Goal: Navigation & Orientation: Understand site structure

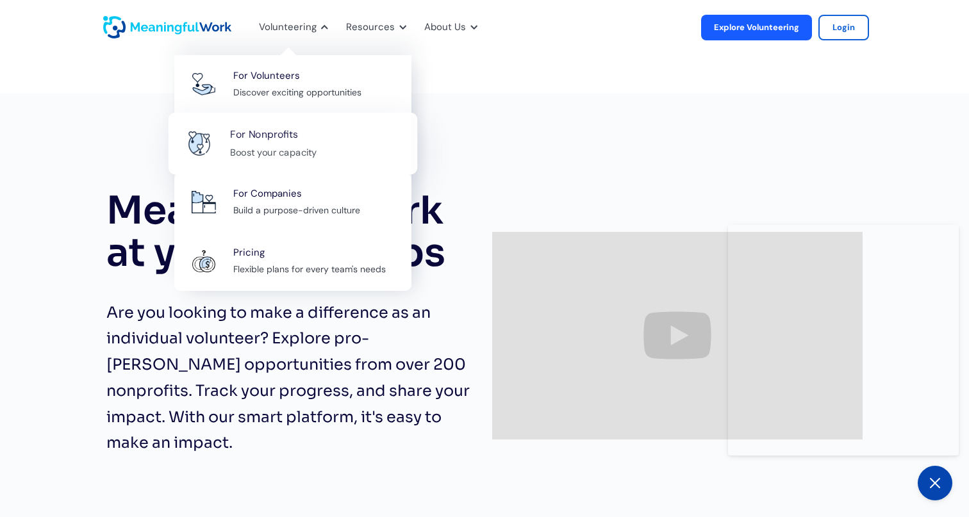
click at [317, 158] on div "Boost your capacity" at bounding box center [273, 152] width 87 height 16
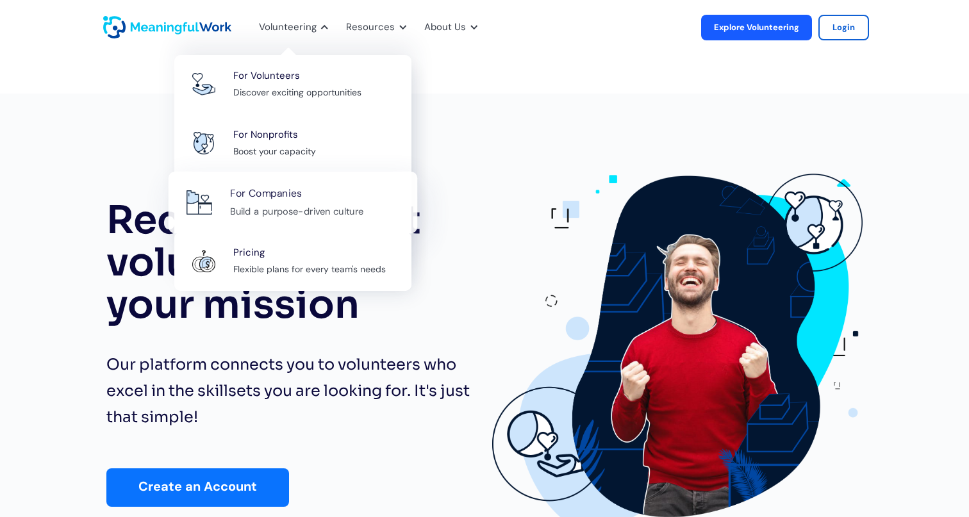
click at [294, 219] on div "Build a purpose-driven culture" at bounding box center [296, 211] width 133 height 16
click at [298, 135] on div "For Nonprofits" at bounding box center [264, 134] width 68 height 17
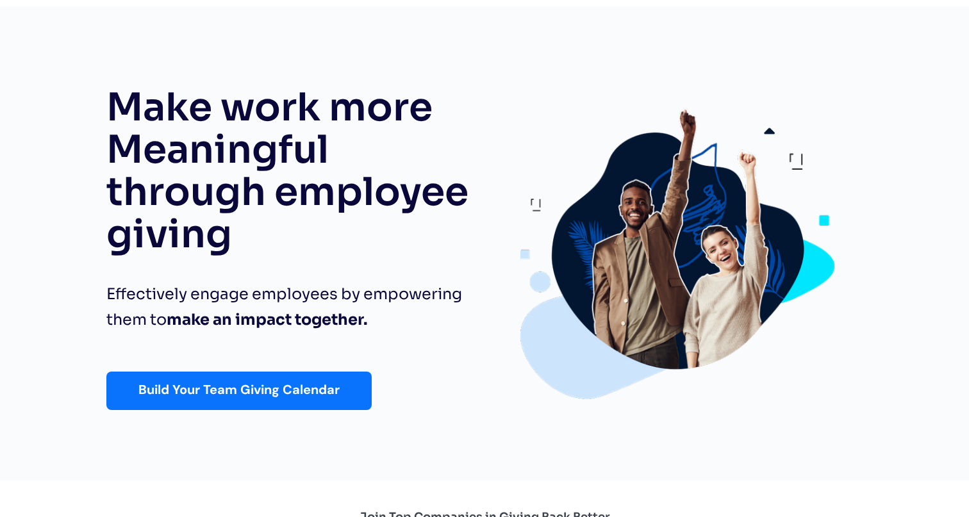
scroll to position [89, 0]
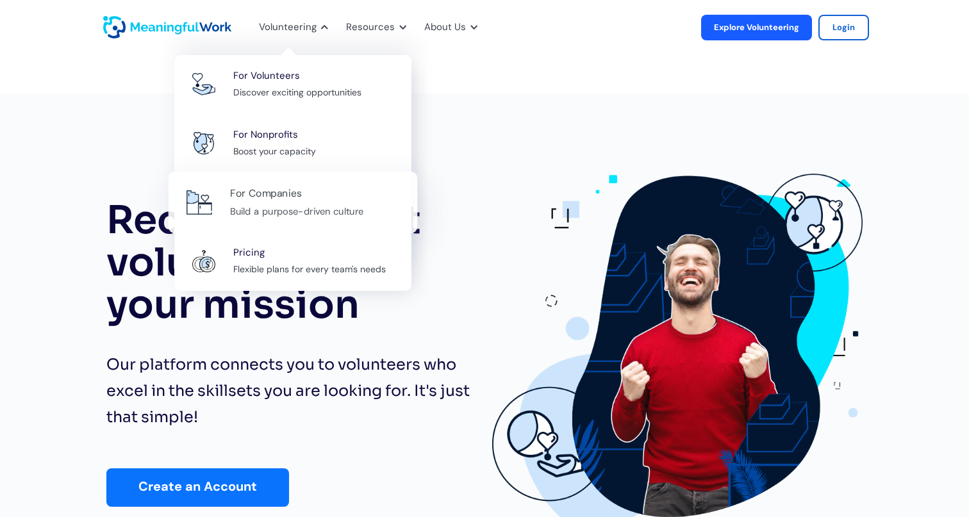
click at [297, 198] on div "For Companies" at bounding box center [266, 193] width 72 height 17
click at [274, 169] on link "For Nonprofits Boost your capacity" at bounding box center [293, 143] width 249 height 62
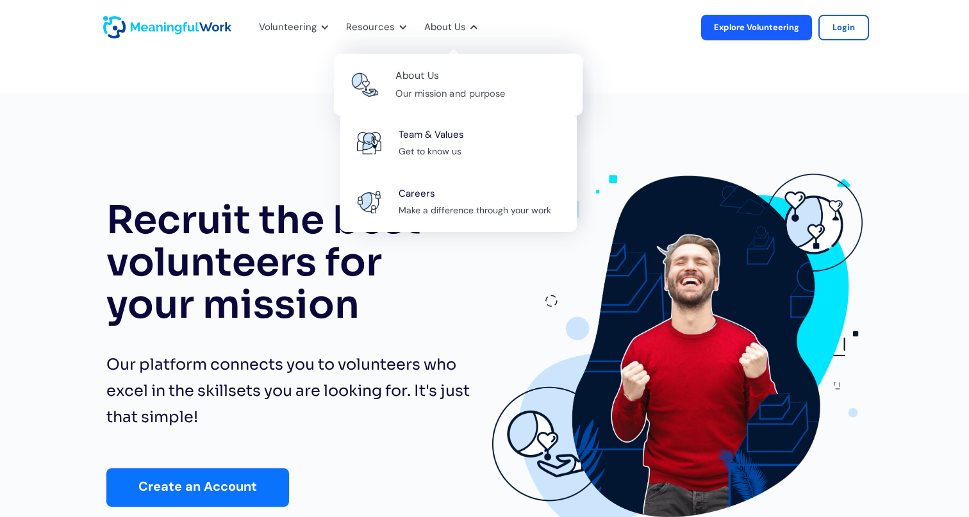
click at [437, 76] on div "About Us" at bounding box center [417, 75] width 44 height 17
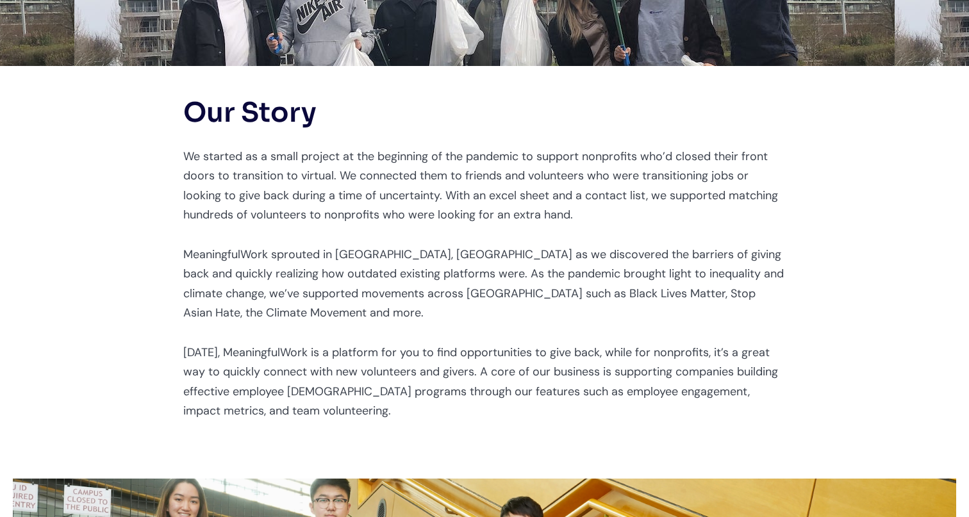
scroll to position [258, 0]
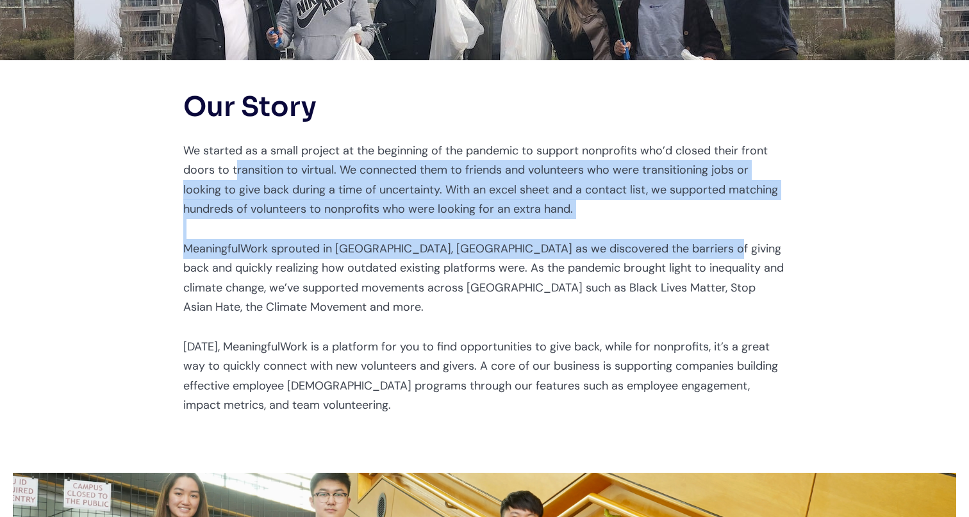
drag, startPoint x: 236, startPoint y: 168, endPoint x: 708, endPoint y: 248, distance: 479.2
click at [708, 249] on p "We started as a small project at the beginning of the pandemic to support nonpr…" at bounding box center [484, 278] width 603 height 274
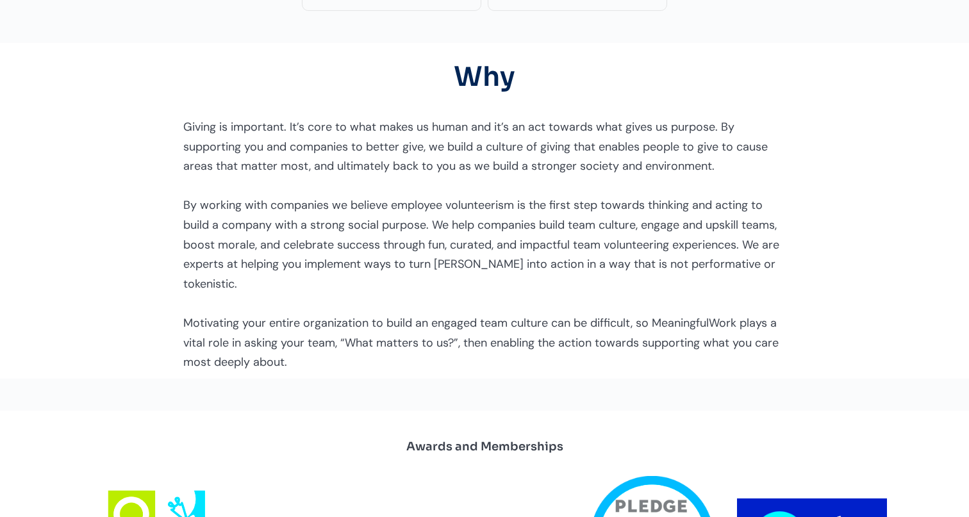
scroll to position [1199, 0]
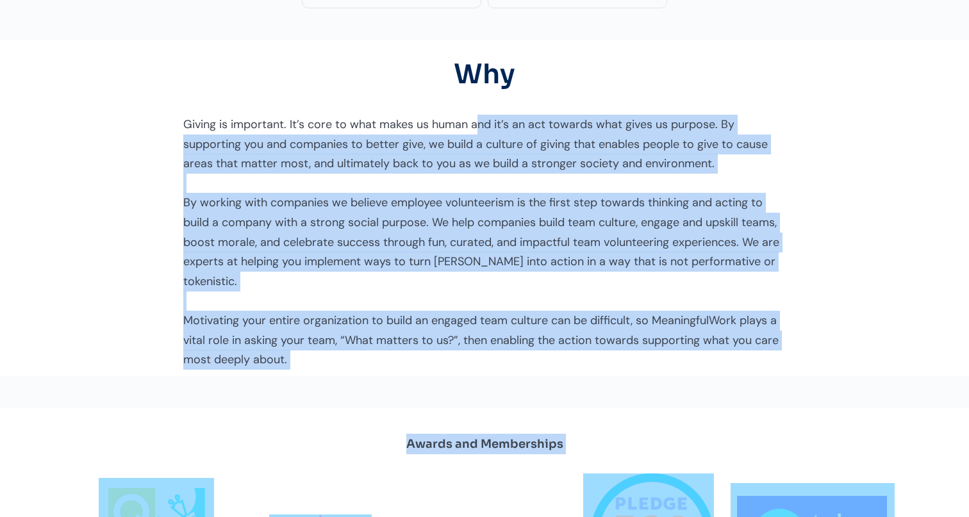
drag, startPoint x: 479, startPoint y: 129, endPoint x: 783, endPoint y: 378, distance: 393.0
click at [783, 378] on body "How it Works Resources Blog Learn purposeful tips and tricks Case Studies See o…" at bounding box center [484, 388] width 969 height 3175
click at [733, 258] on p "Giving is important. It’s core to what makes us human and it’s an act towards w…" at bounding box center [484, 242] width 603 height 255
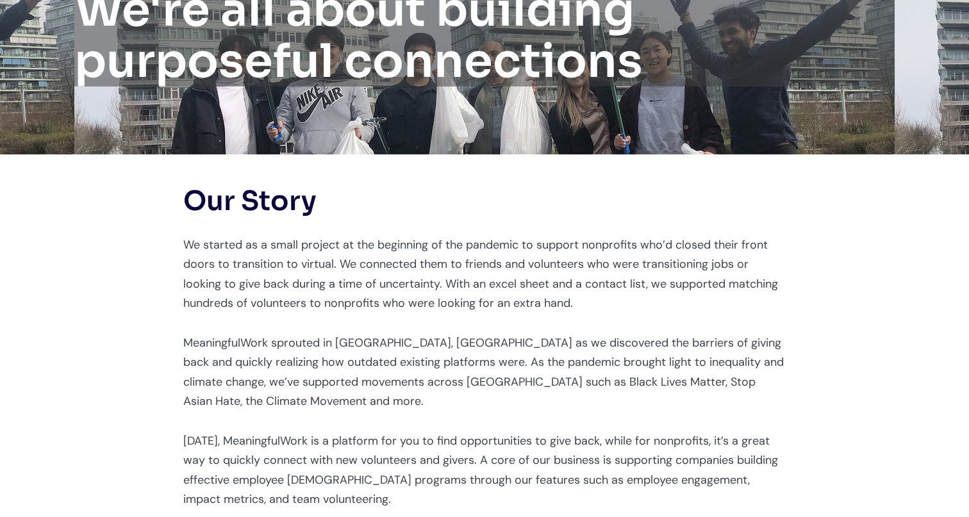
scroll to position [0, 0]
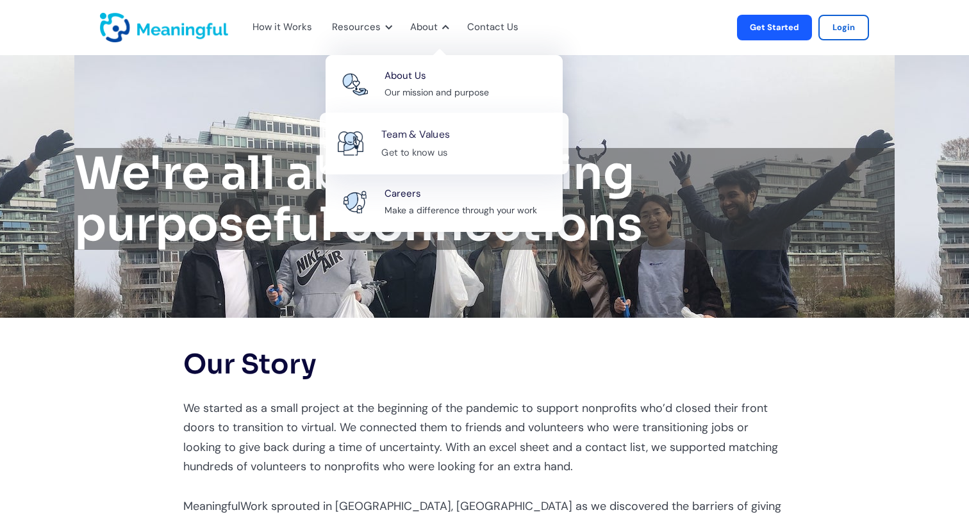
click at [449, 137] on div "Team & Values Get to know us" at bounding box center [468, 143] width 174 height 35
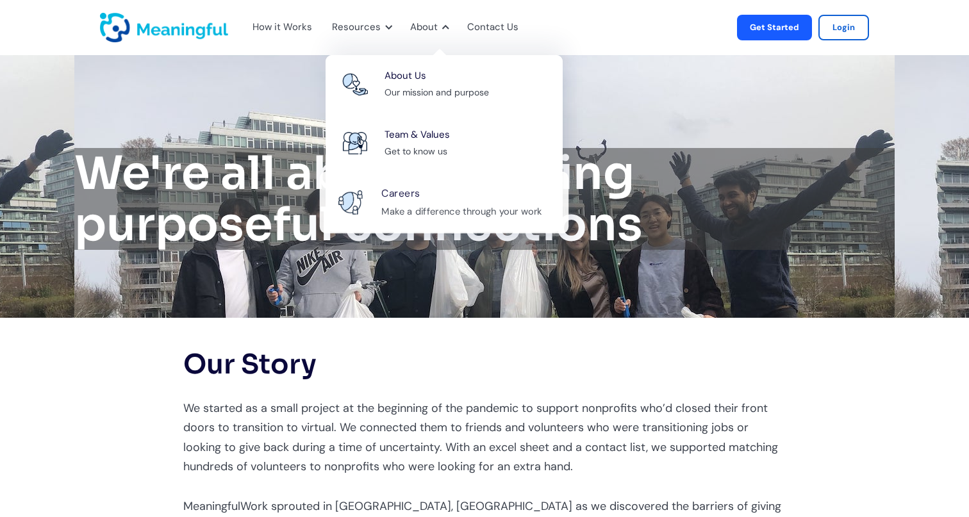
click at [444, 208] on div "Make a difference through your work" at bounding box center [461, 211] width 160 height 16
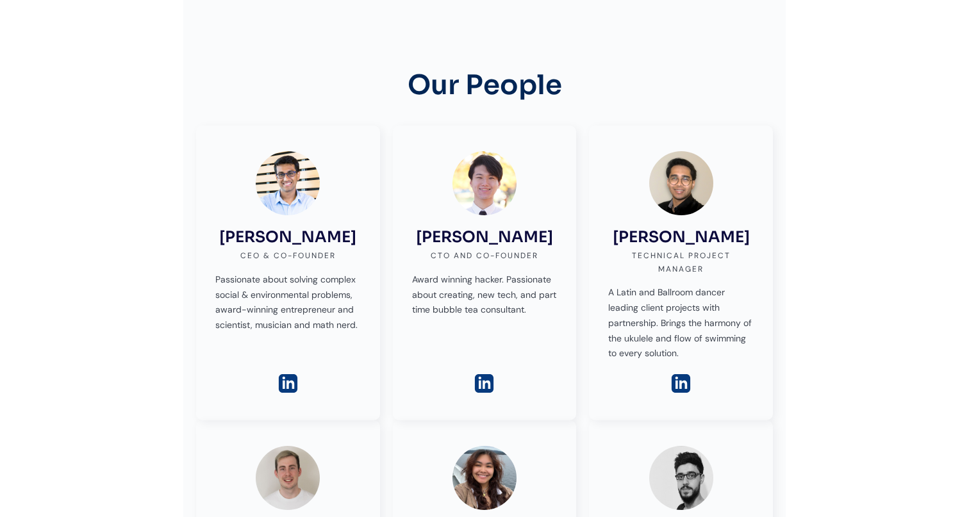
scroll to position [323, 0]
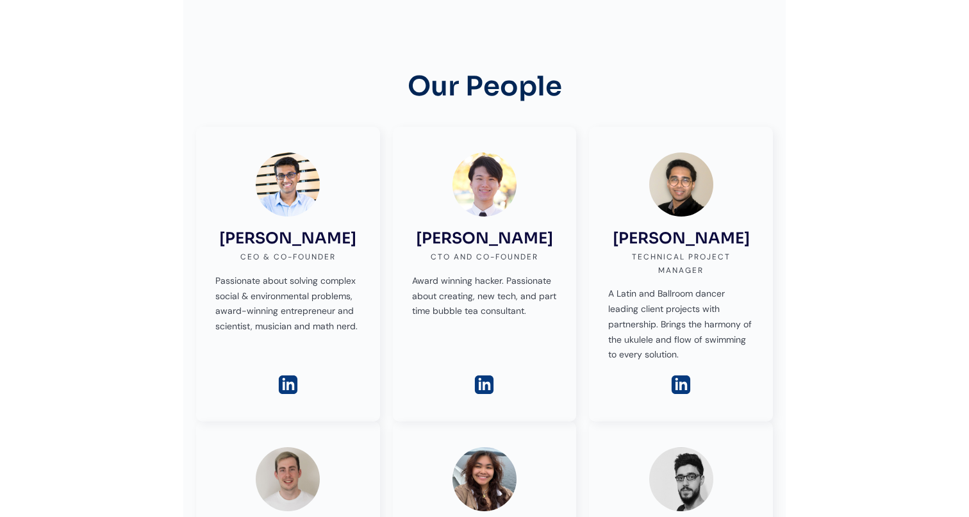
click at [285, 385] on img at bounding box center [288, 385] width 22 height 22
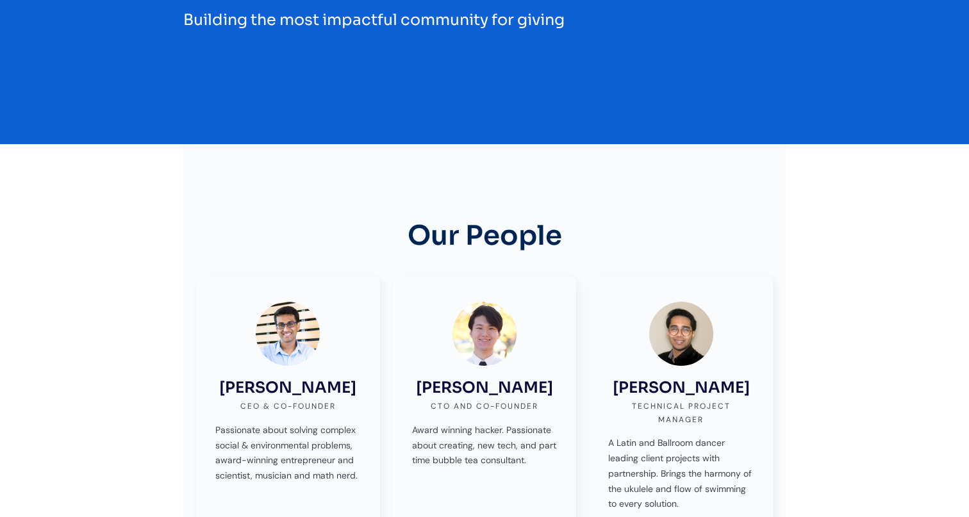
scroll to position [178, 0]
